Goal: Information Seeking & Learning: Understand process/instructions

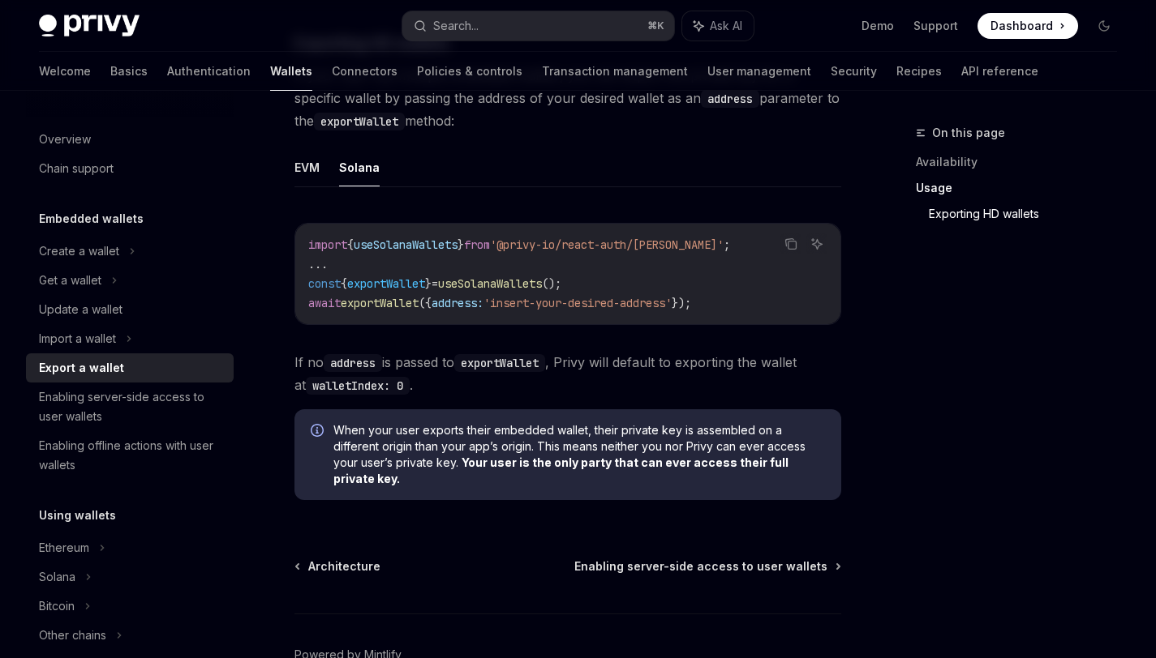
scroll to position [1677, 0]
click at [111, 290] on icon at bounding box center [114, 280] width 6 height 19
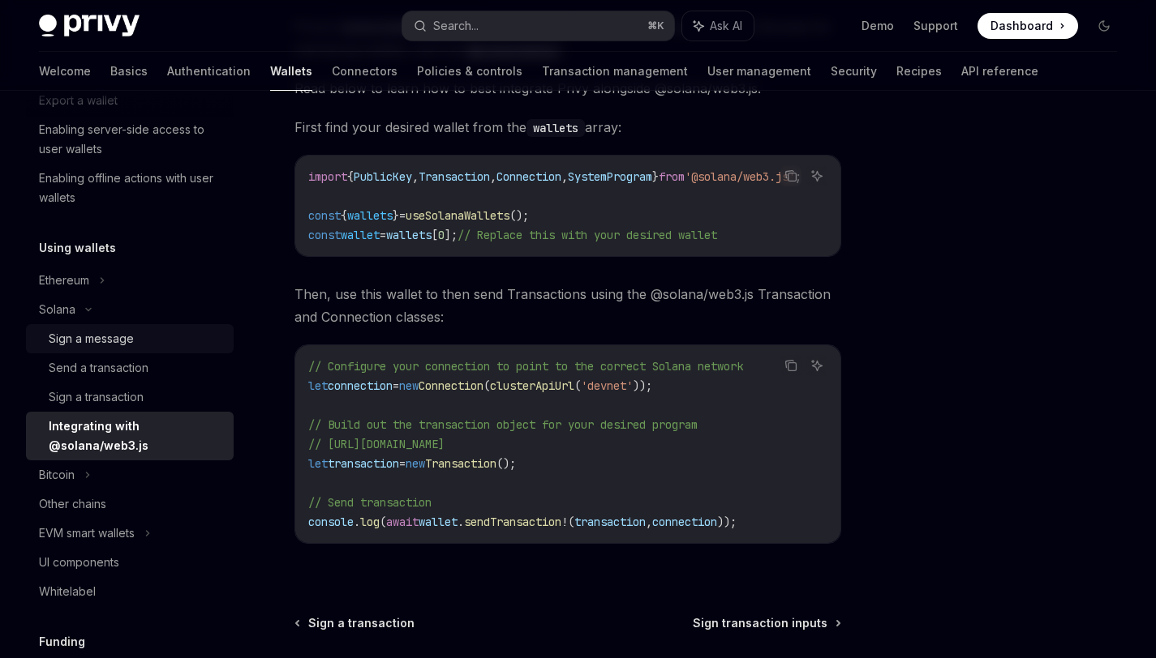
click at [140, 341] on div "Sign a message" at bounding box center [136, 338] width 175 height 19
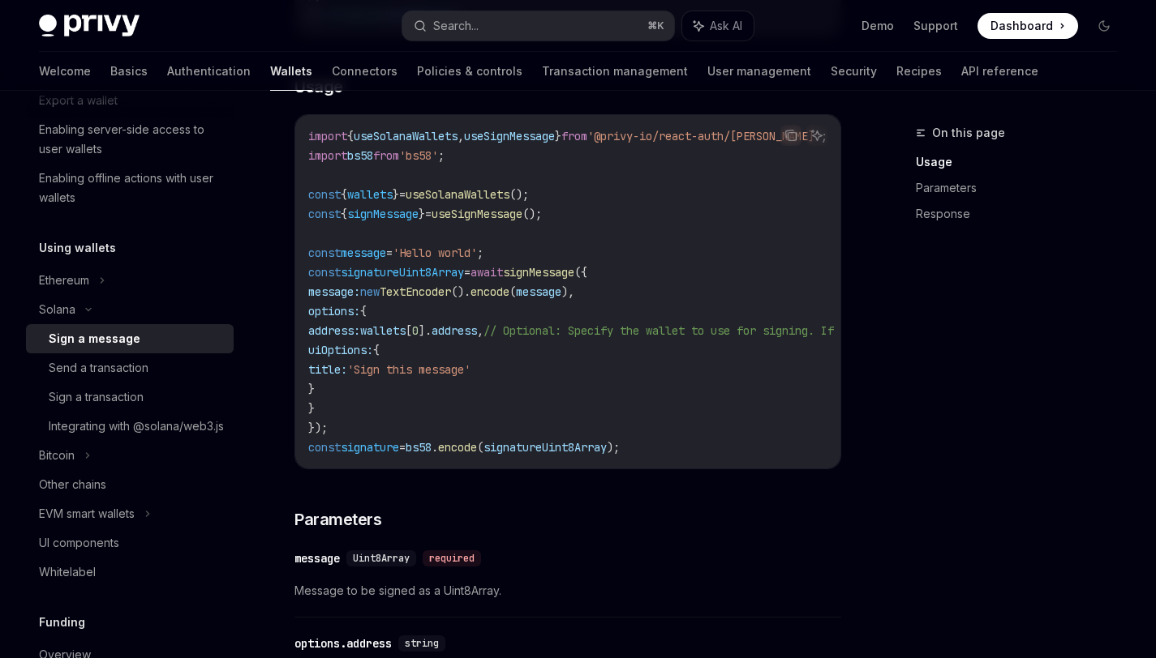
scroll to position [0, 2]
click at [108, 399] on div "Sign a transaction" at bounding box center [96, 397] width 95 height 19
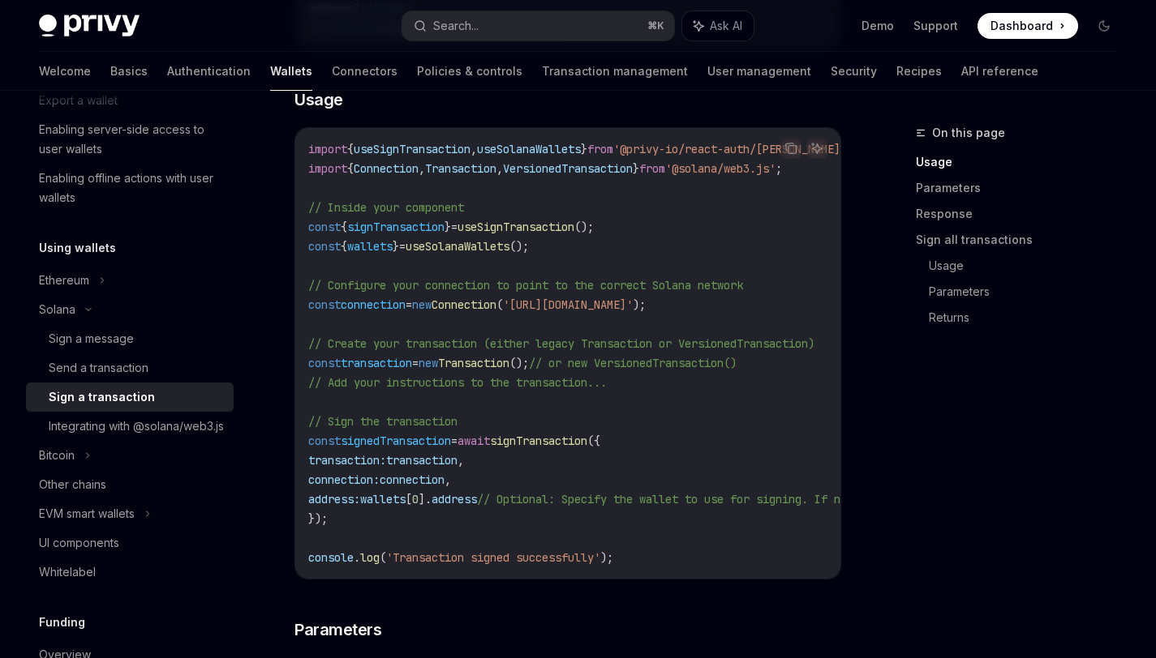
scroll to position [489, 0]
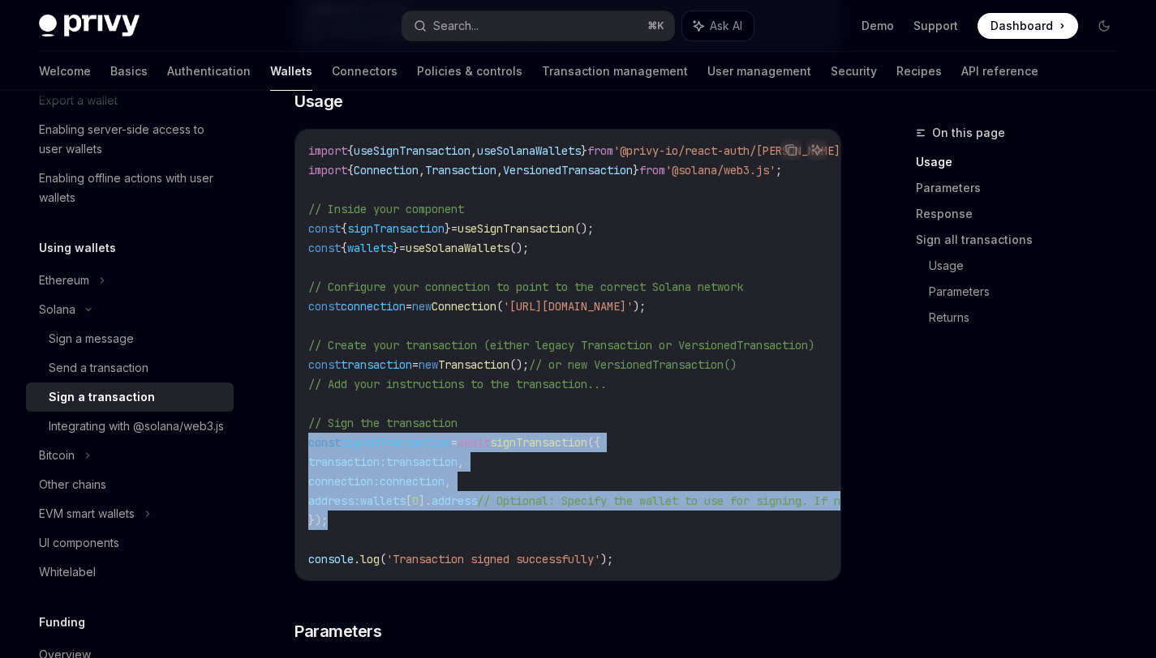
drag, startPoint x: 337, startPoint y: 519, endPoint x: 301, endPoint y: 440, distance: 87.1
click at [301, 440] on div "import { useSignTransaction , useSolanaWallets } from '@privy-io/react-auth/sol…" at bounding box center [567, 355] width 545 height 451
copy code "const signedTransaction = await signTransaction ({ transaction: transaction , c…"
click at [136, 368] on div "Send a transaction" at bounding box center [99, 367] width 100 height 19
type textarea "*"
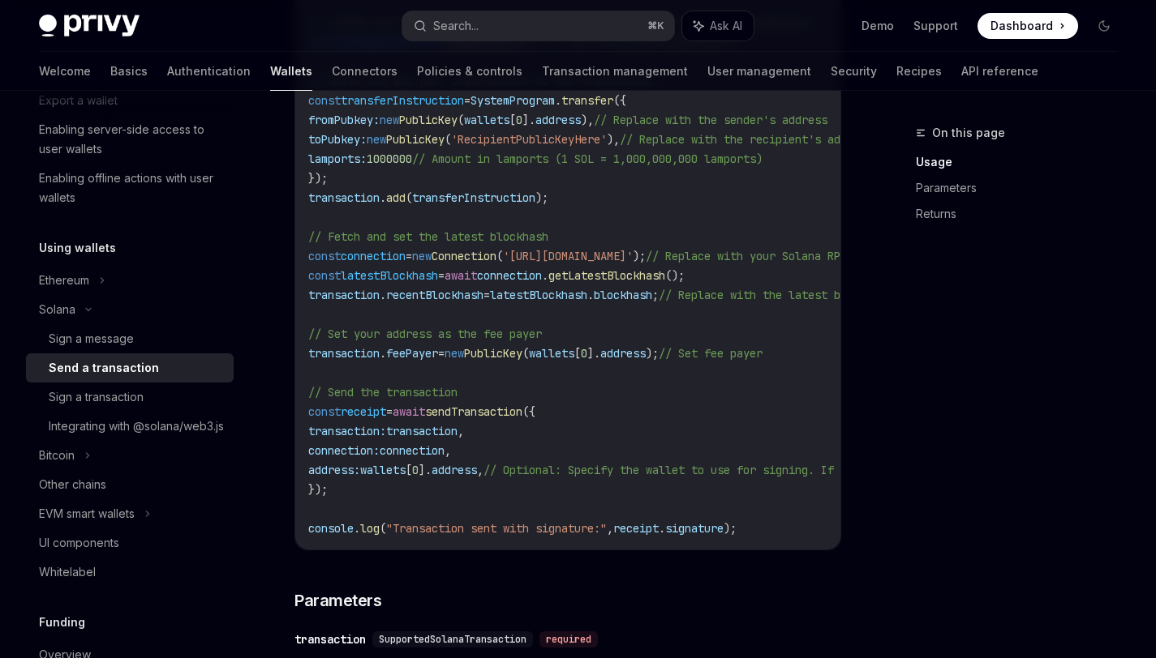
scroll to position [838, 0]
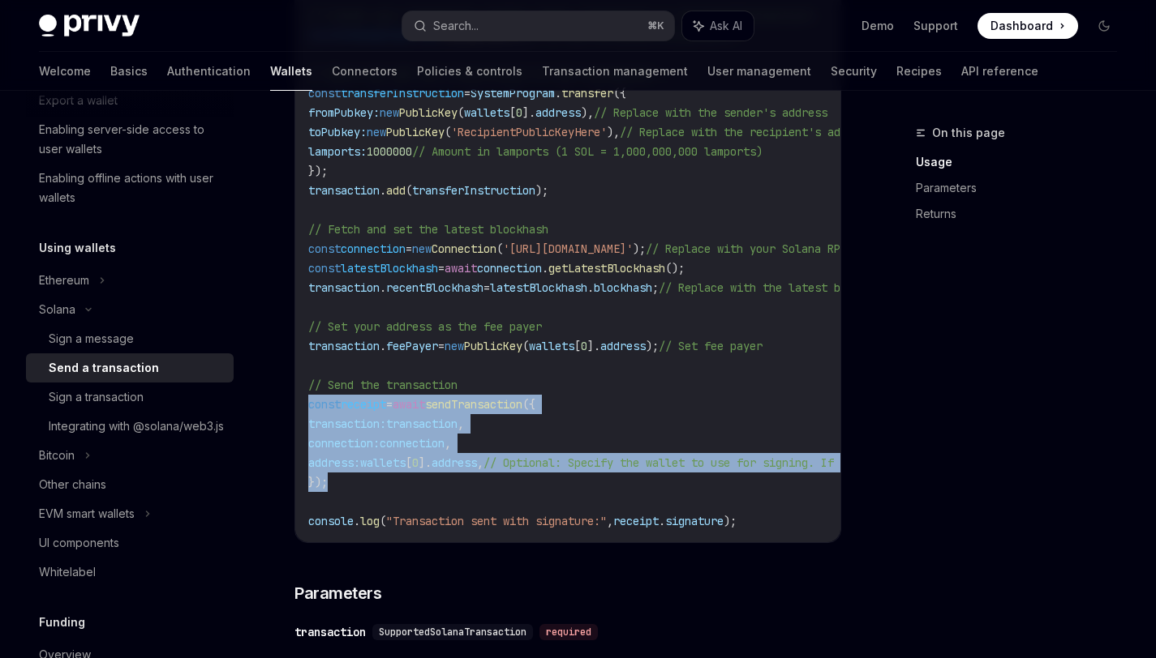
drag, startPoint x: 332, startPoint y: 485, endPoint x: 298, endPoint y: 413, distance: 79.8
click at [298, 413] on div "import { useSendTransaction , useSolanaWallets } from '@privy-io/react-auth/sol…" at bounding box center [567, 171] width 545 height 743
copy code "const receipt = await sendTransaction ({ transaction: transaction , connection:…"
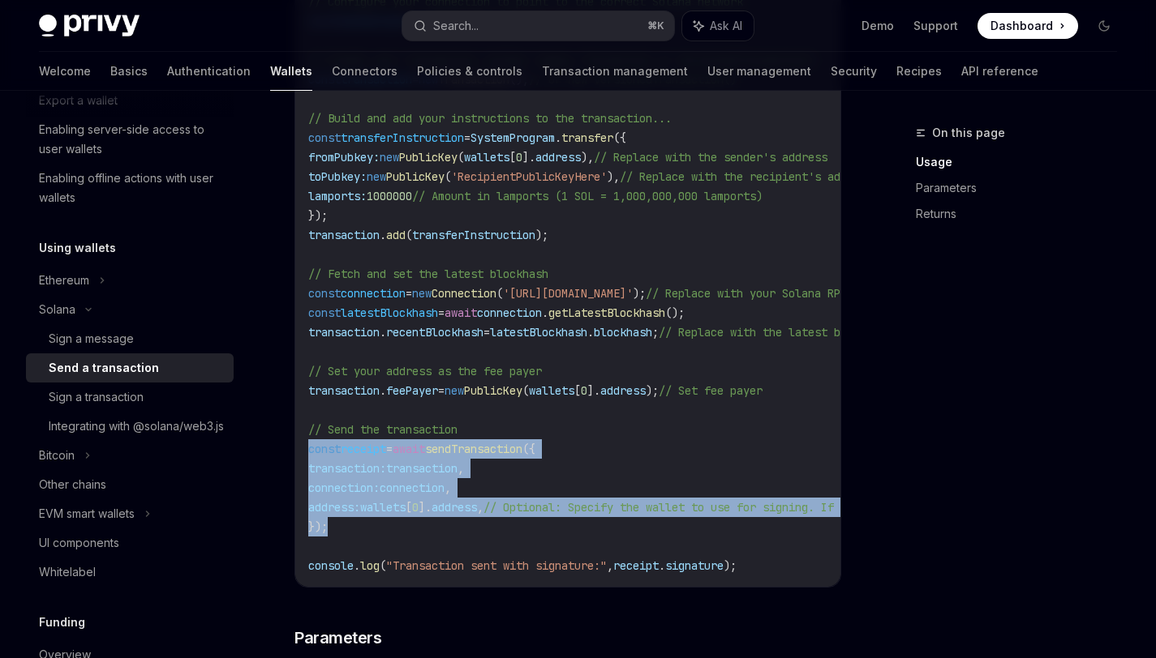
scroll to position [795, 0]
